Goal: Navigation & Orientation: Find specific page/section

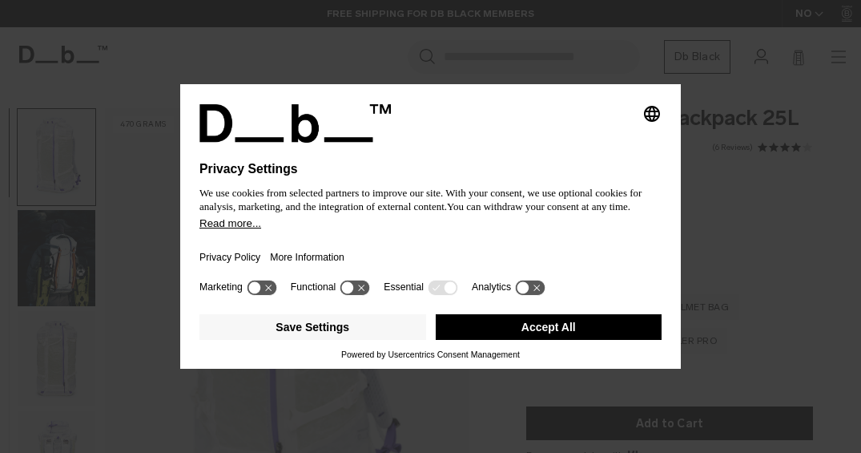
click at [555, 334] on button "Accept All" at bounding box center [549, 327] width 227 height 26
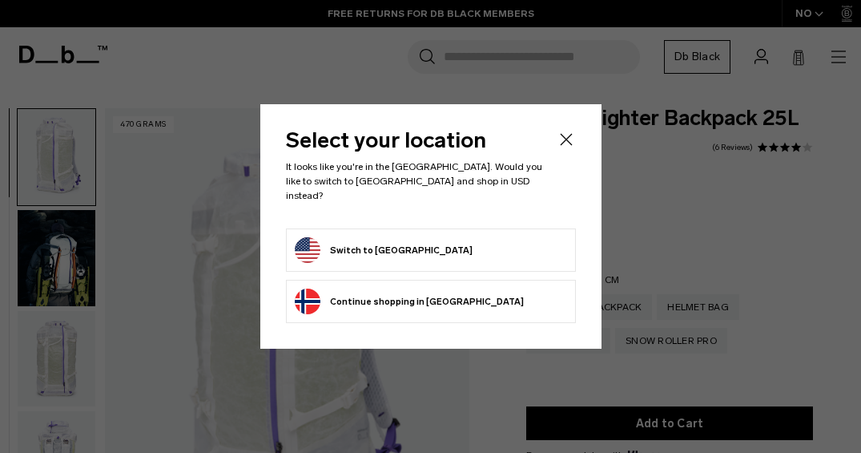
click at [405, 242] on button "Switch to United States" at bounding box center [384, 250] width 178 height 26
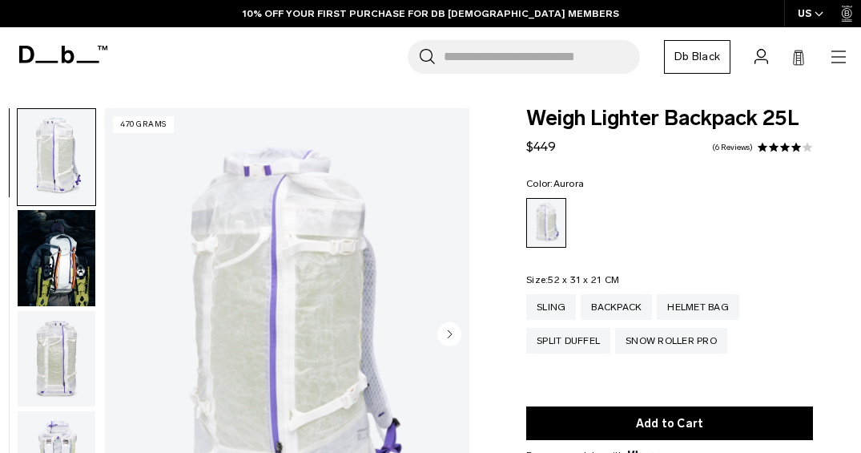
click at [69, 261] on img "button" at bounding box center [57, 258] width 78 height 96
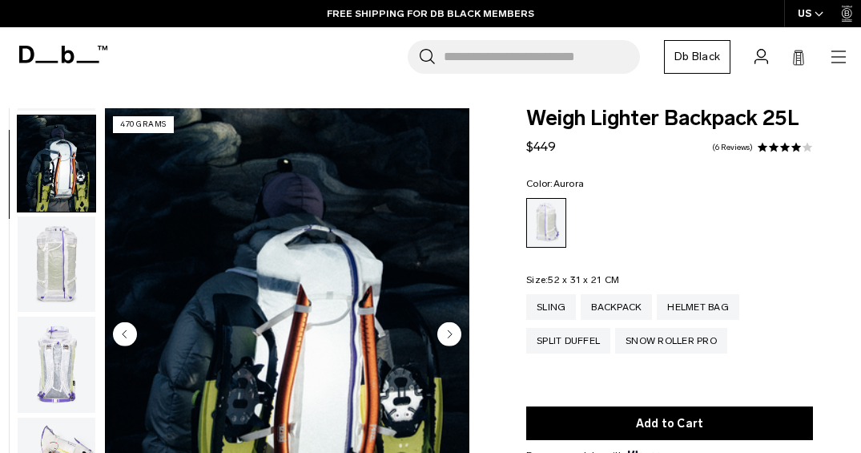
scroll to position [101, 0]
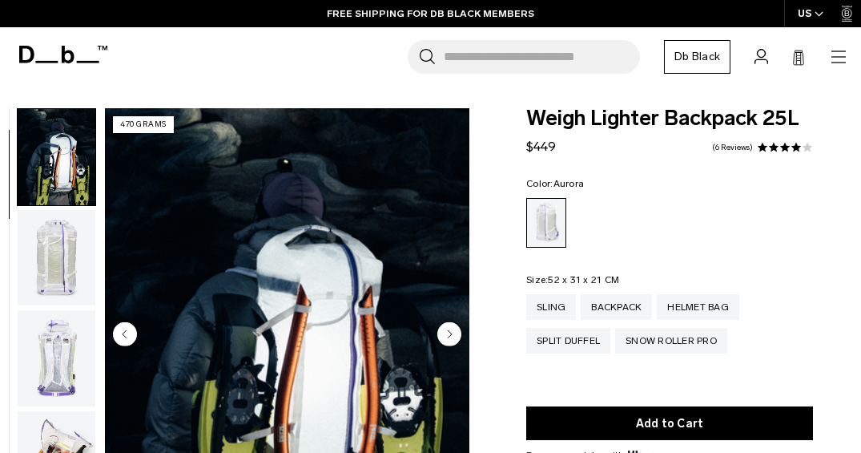
click at [63, 266] on img "button" at bounding box center [57, 258] width 78 height 96
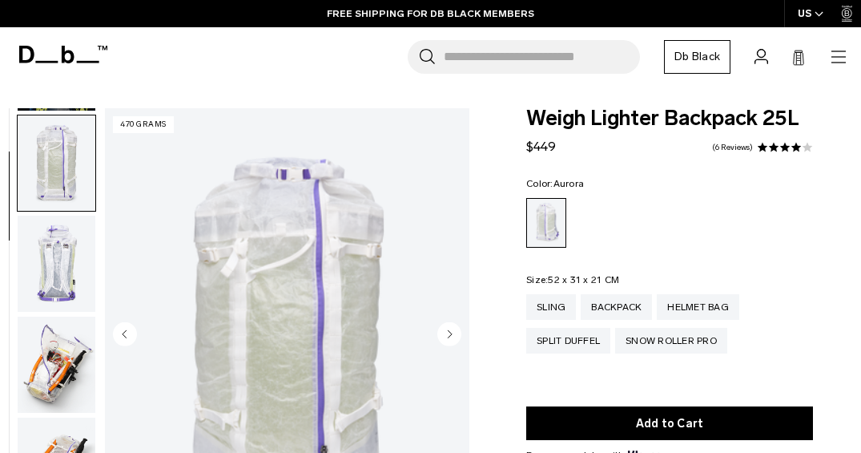
scroll to position [202, 0]
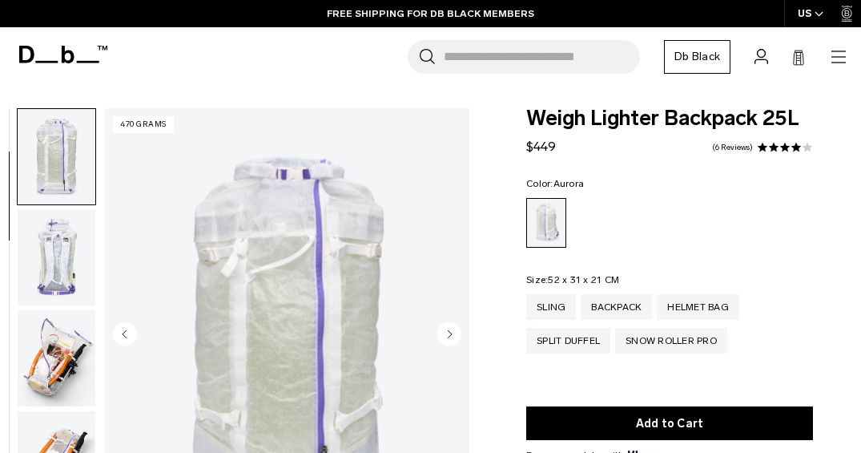
click at [63, 266] on img "button" at bounding box center [57, 257] width 78 height 96
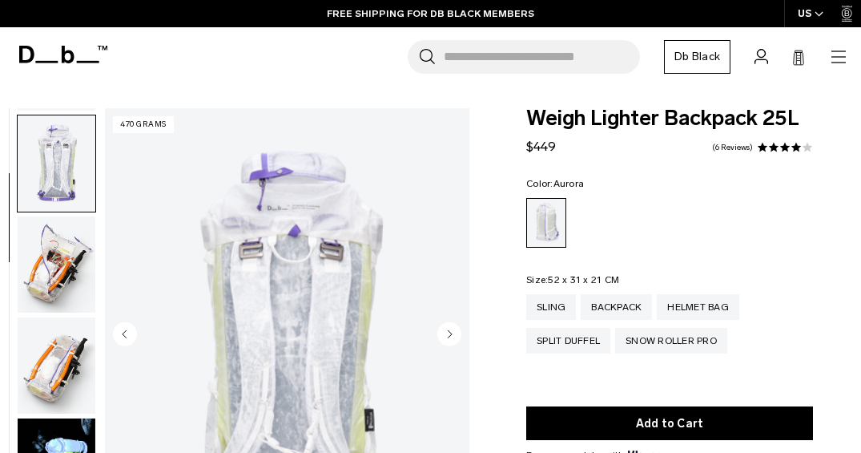
scroll to position [302, 0]
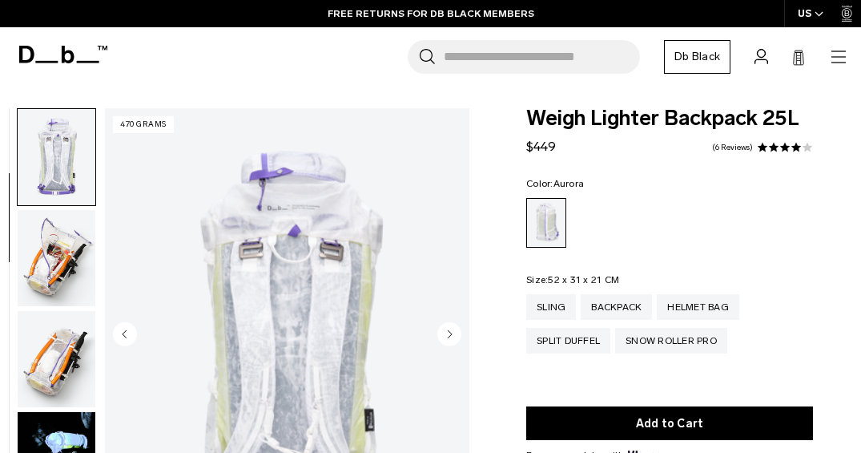
click at [63, 261] on img "button" at bounding box center [57, 258] width 78 height 96
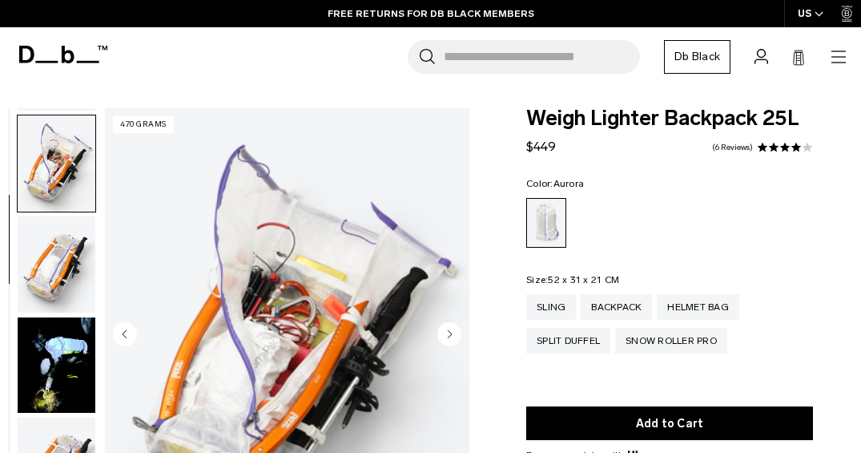
scroll to position [403, 0]
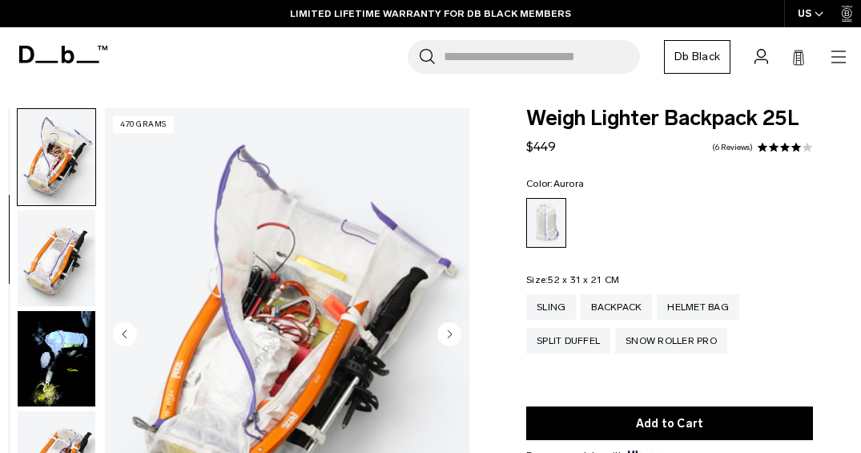
click at [63, 261] on img "button" at bounding box center [57, 258] width 78 height 96
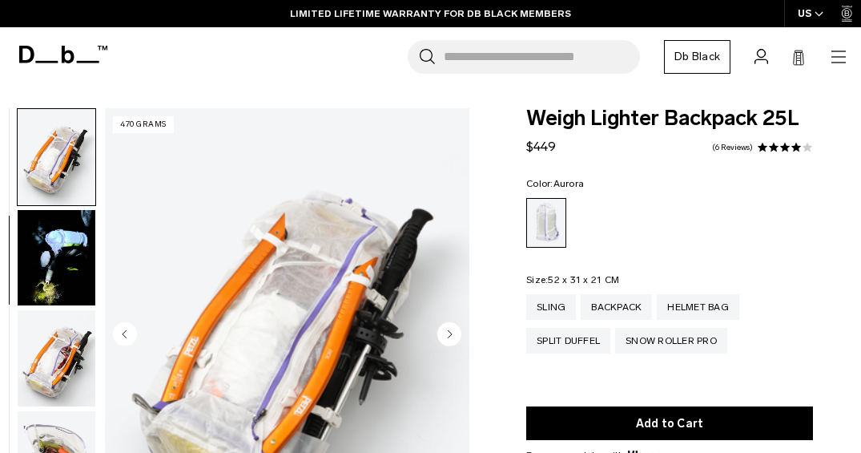
click at [63, 261] on img "button" at bounding box center [57, 258] width 78 height 96
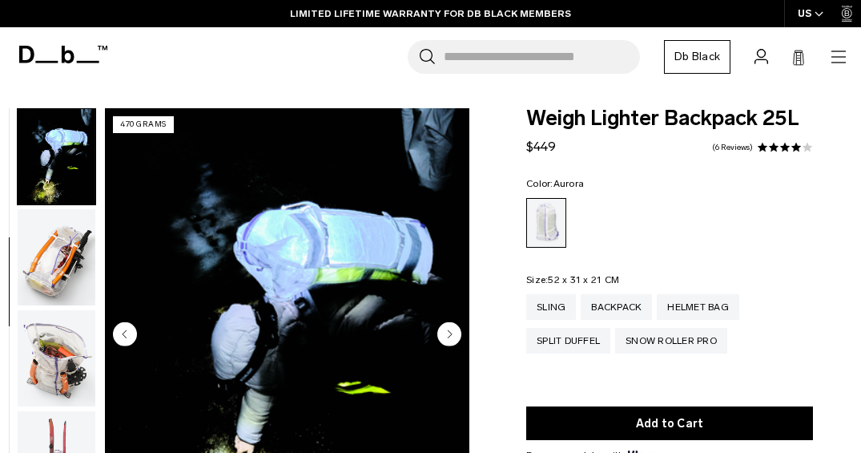
click at [63, 261] on img "button" at bounding box center [57, 257] width 78 height 96
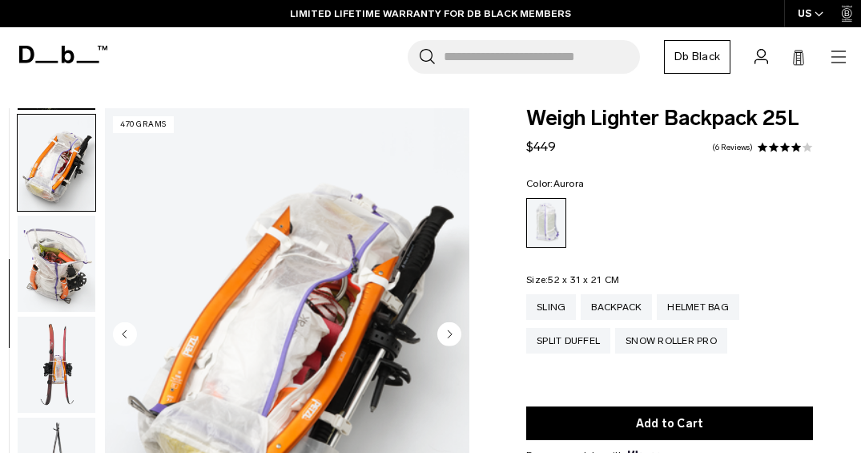
scroll to position [706, 0]
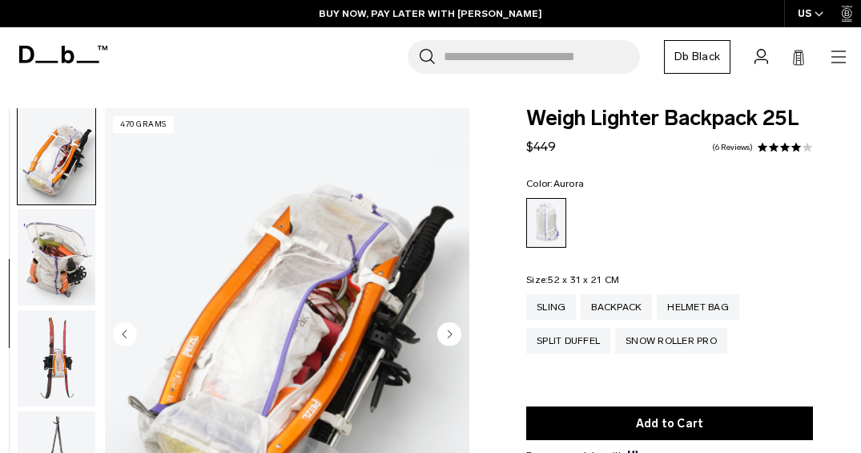
click at [63, 261] on img "button" at bounding box center [57, 257] width 78 height 96
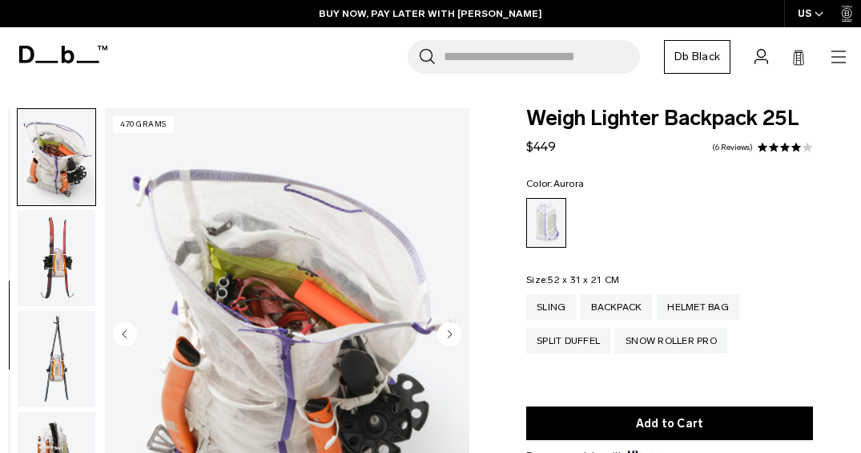
click at [63, 261] on img "button" at bounding box center [57, 258] width 78 height 96
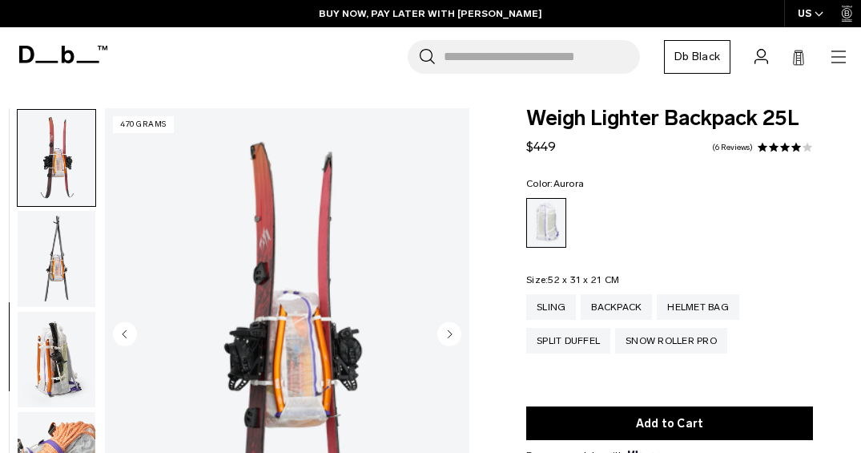
scroll to position [907, 0]
click at [63, 261] on img "button" at bounding box center [57, 258] width 78 height 96
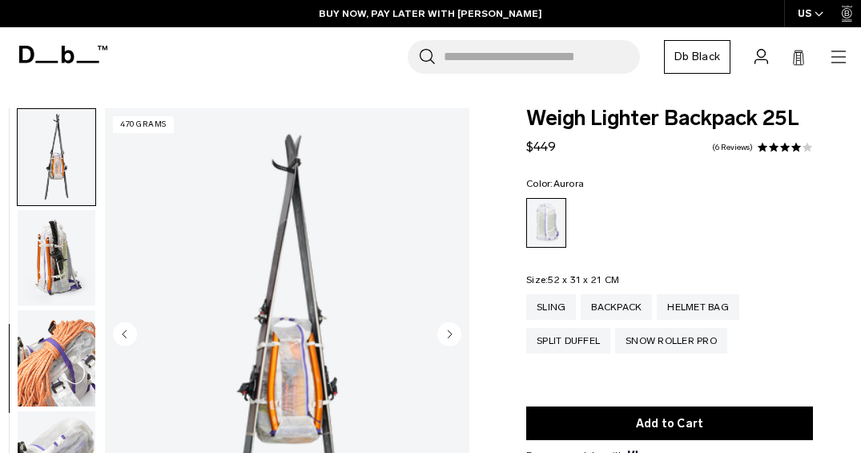
click at [63, 261] on img "button" at bounding box center [57, 258] width 78 height 96
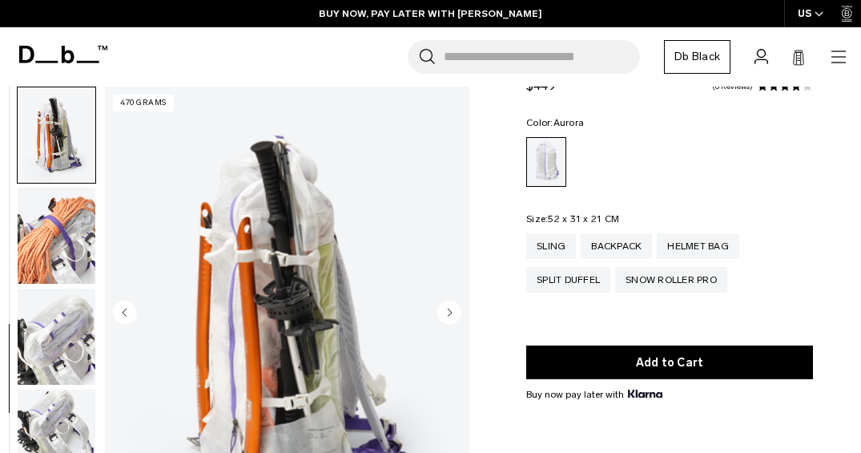
scroll to position [63, 0]
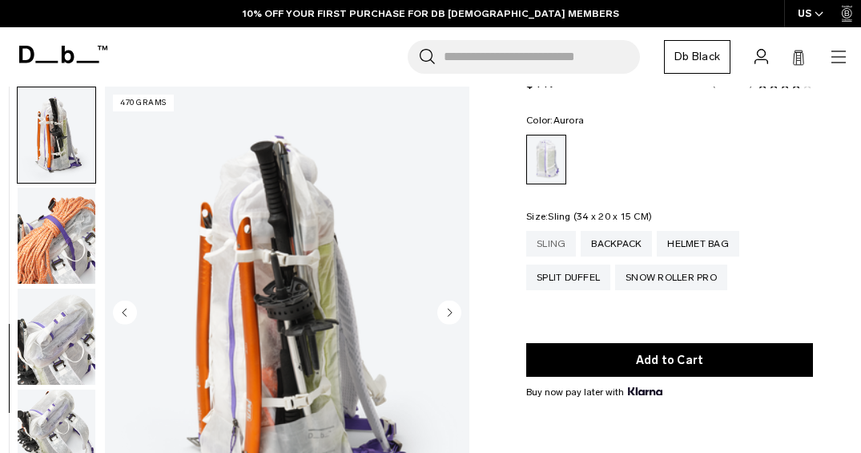
click at [549, 244] on div "Sling" at bounding box center [551, 244] width 50 height 26
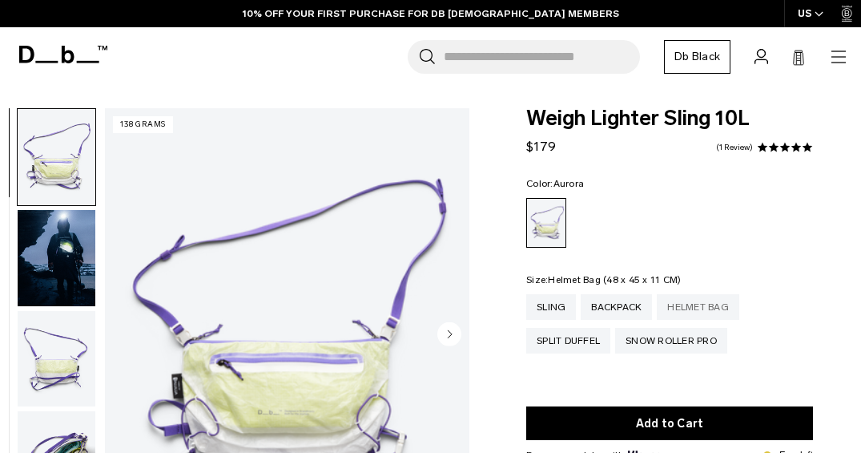
click at [698, 306] on div "Helmet Bag" at bounding box center [698, 307] width 83 height 26
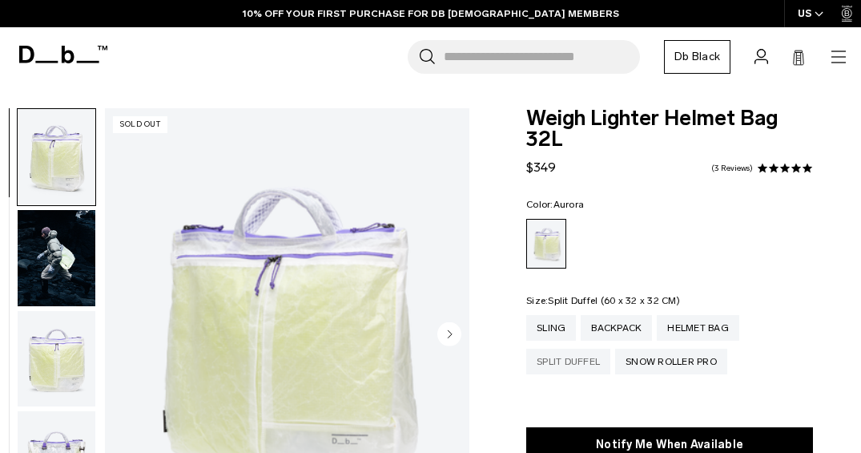
click at [580, 360] on div "Split Duffel" at bounding box center [568, 361] width 84 height 26
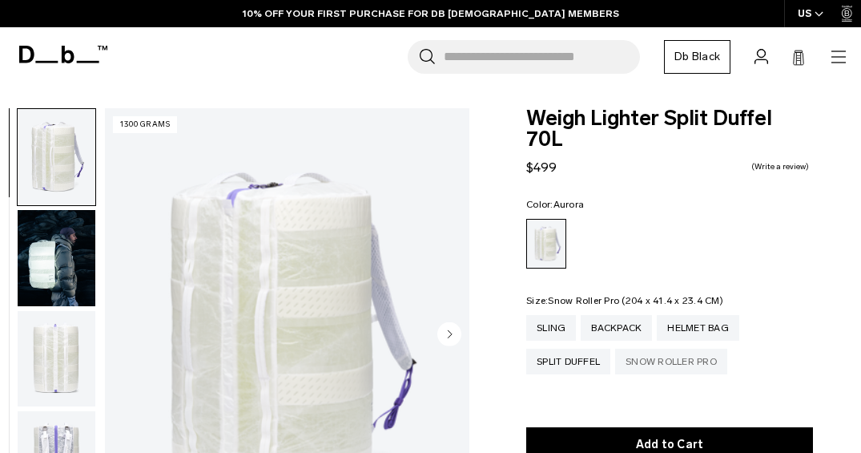
click at [678, 348] on div "Snow Roller Pro" at bounding box center [671, 361] width 112 height 26
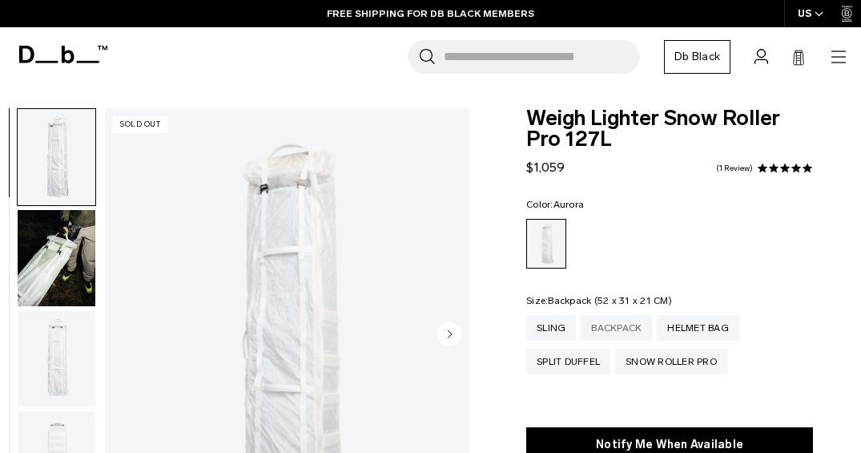
click at [622, 322] on div "Backpack" at bounding box center [616, 328] width 71 height 26
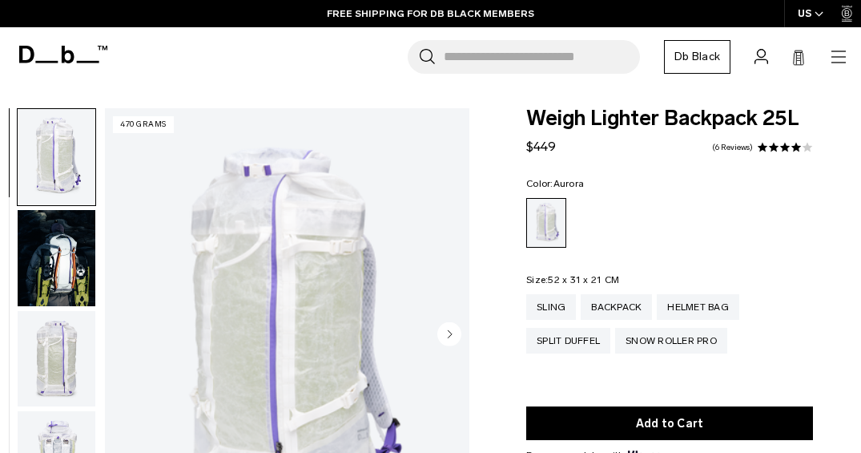
click at [57, 54] on icon at bounding box center [63, 55] width 88 height 18
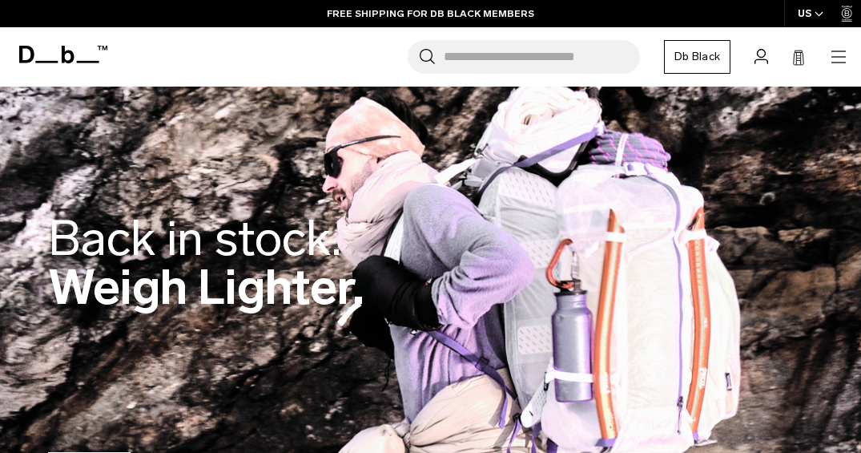
click at [841, 54] on icon "button" at bounding box center [838, 56] width 19 height 19
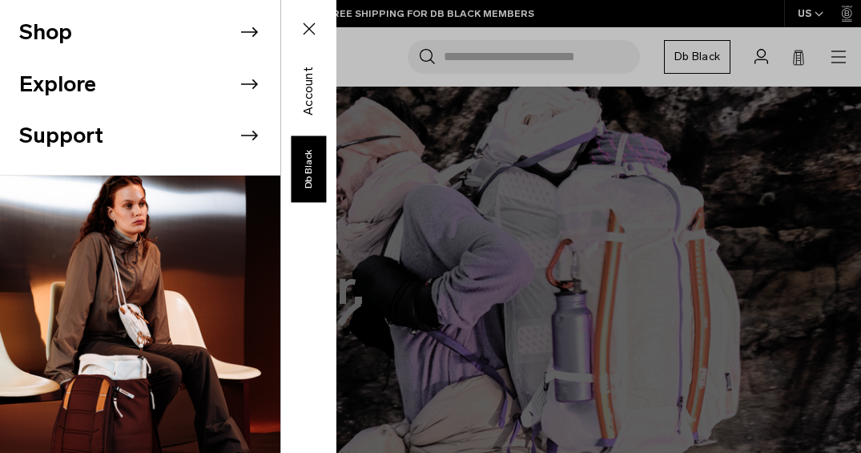
click at [201, 34] on li "Shop" at bounding box center [149, 32] width 261 height 52
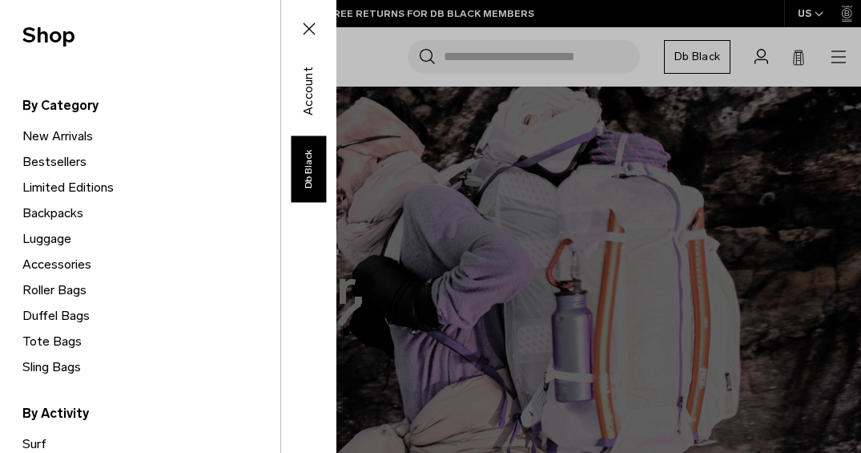
scroll to position [44, 0]
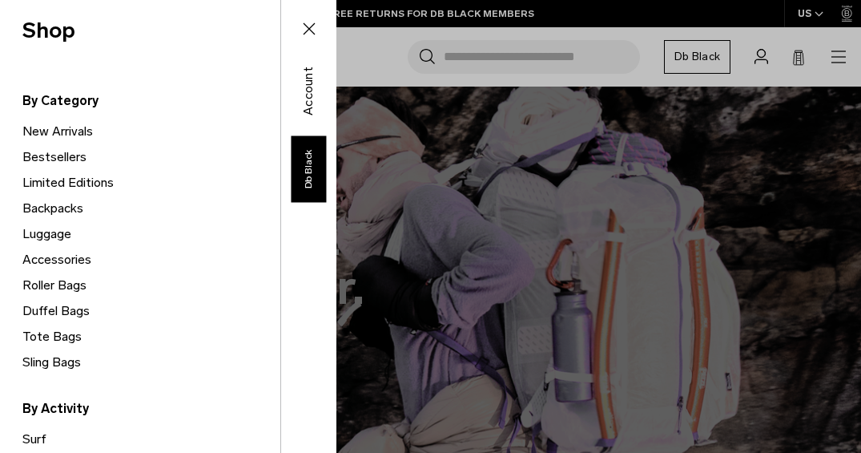
click at [47, 281] on link "Roller Bags" at bounding box center [151, 285] width 258 height 26
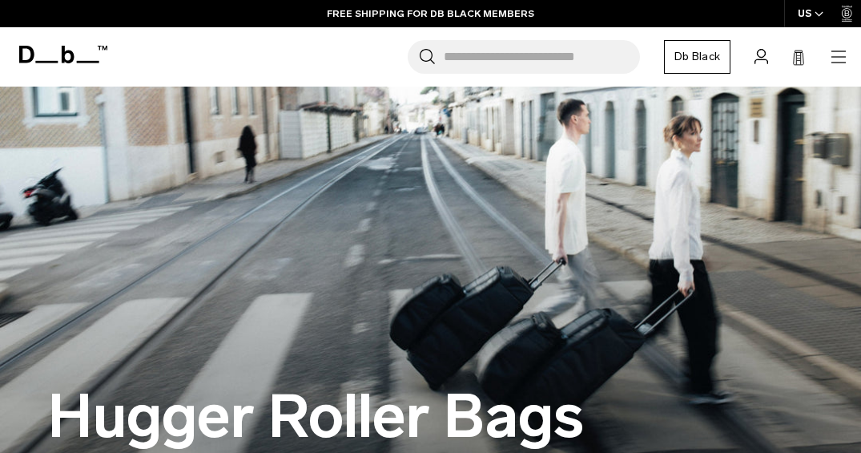
click at [62, 57] on icon at bounding box center [68, 55] width 13 height 18
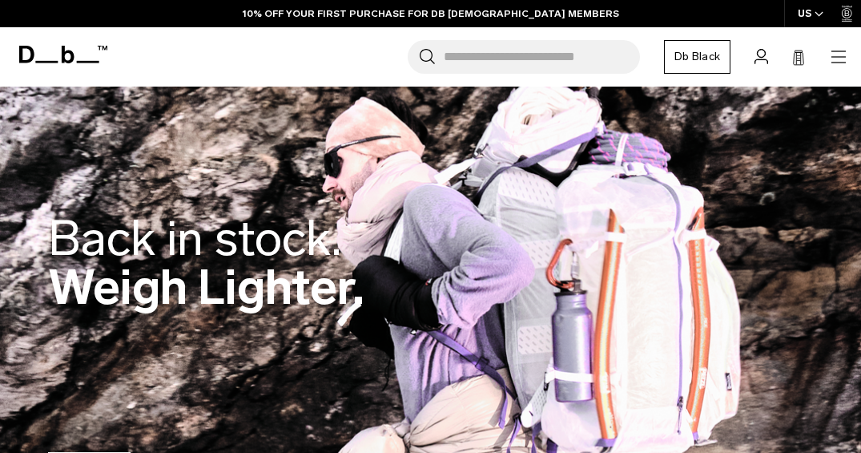
click at [838, 50] on icon "button" at bounding box center [838, 50] width 14 height 1
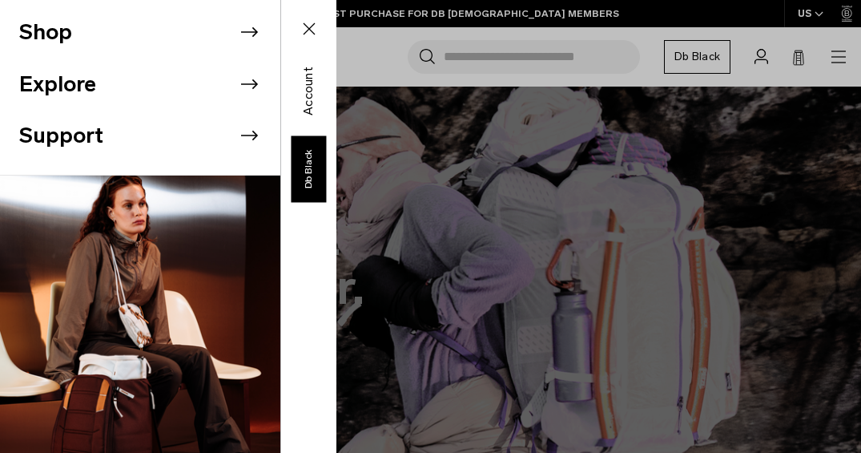
click at [105, 39] on li "Shop" at bounding box center [149, 32] width 261 height 52
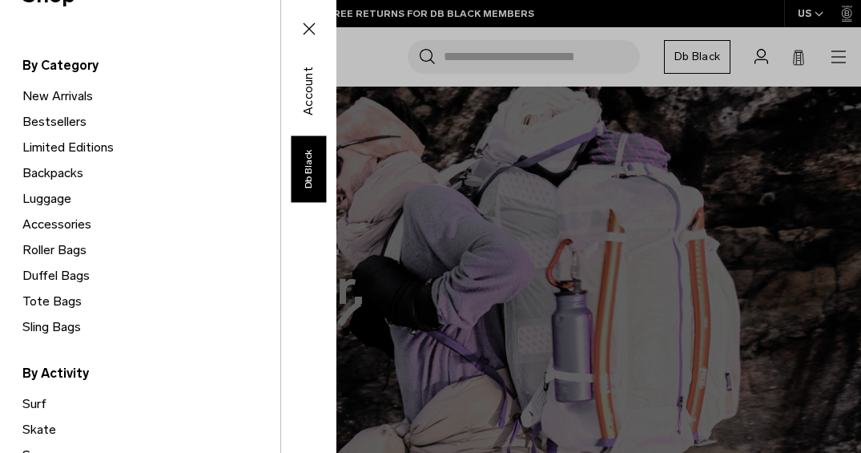
scroll to position [89, 0]
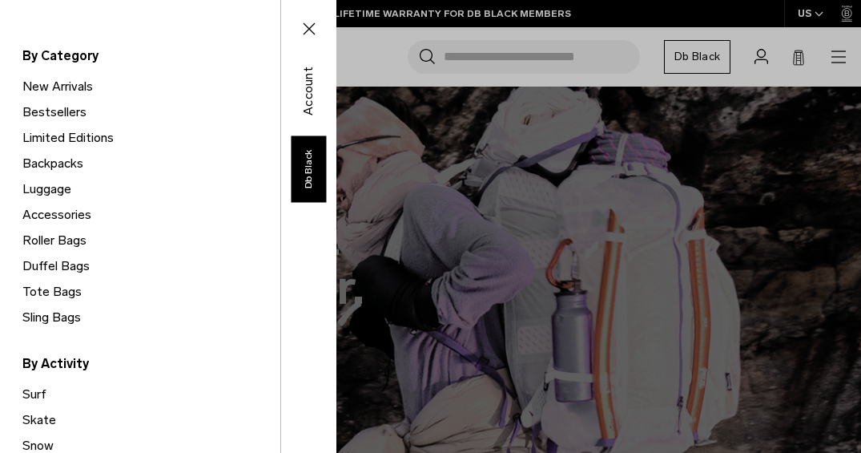
click at [54, 188] on link "Luggage" at bounding box center [151, 189] width 258 height 26
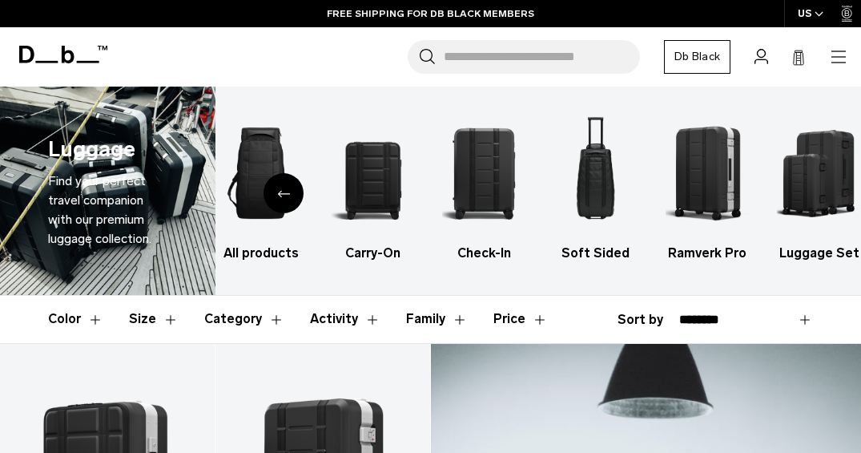
click at [799, 58] on rect at bounding box center [799, 58] width 4 height 1
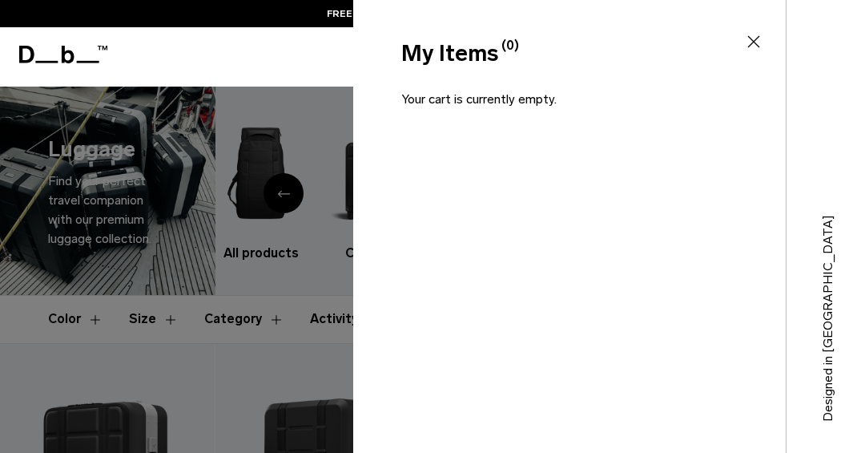
click at [756, 39] on icon at bounding box center [753, 42] width 12 height 12
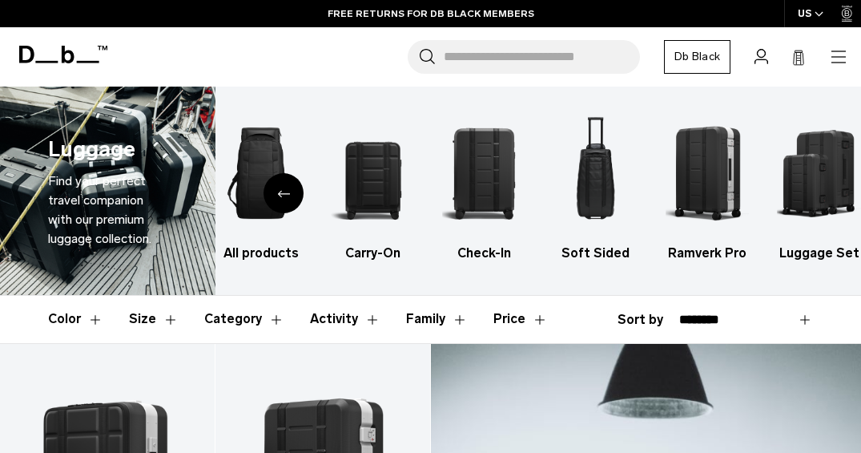
click at [831, 57] on icon "button" at bounding box center [838, 56] width 19 height 19
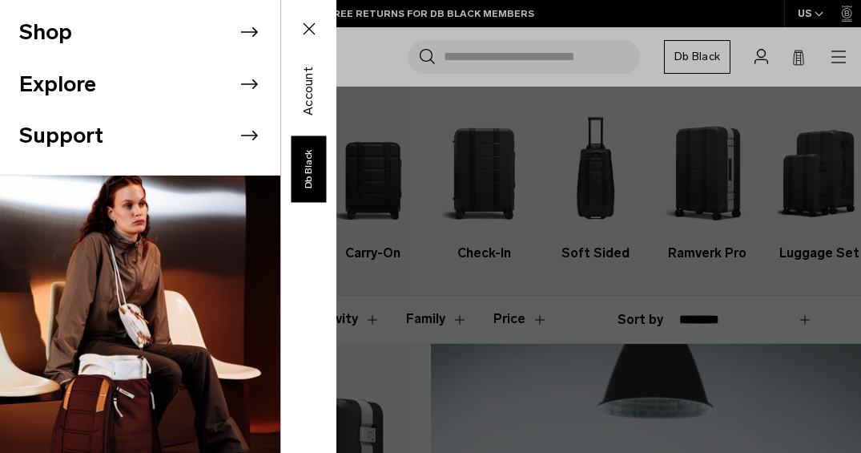
click at [139, 36] on li "Shop" at bounding box center [149, 32] width 261 height 52
